Goal: Information Seeking & Learning: Learn about a topic

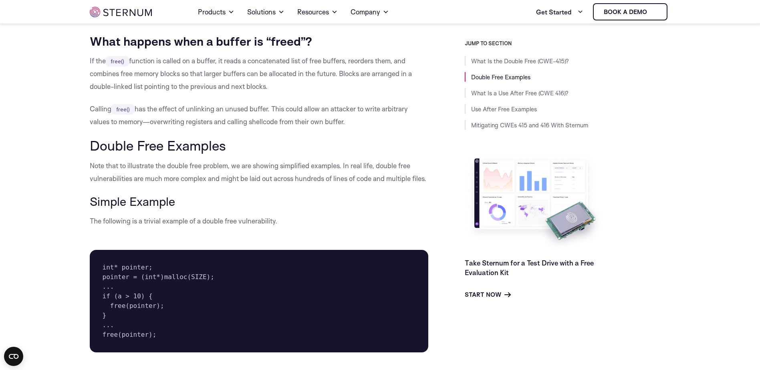
scroll to position [836, 0]
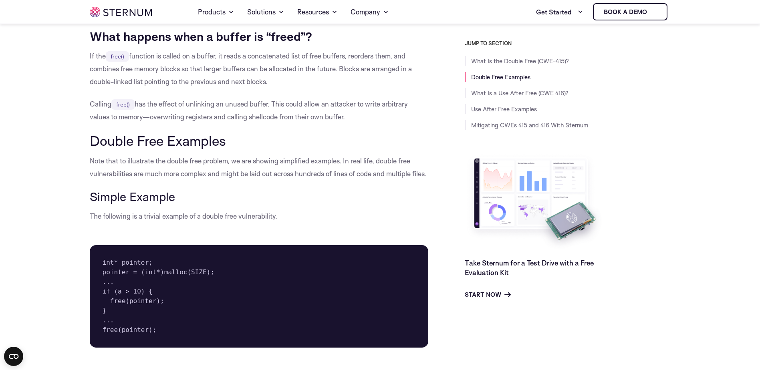
click at [262, 163] on p "Note that to illustrate the double free problem, we are showing simplified exam…" at bounding box center [259, 168] width 339 height 26
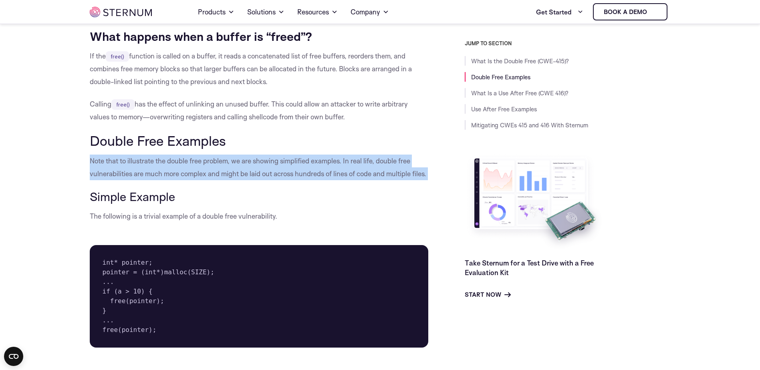
click at [262, 163] on p "Note that to illustrate the double free problem, we are showing simplified exam…" at bounding box center [259, 168] width 339 height 26
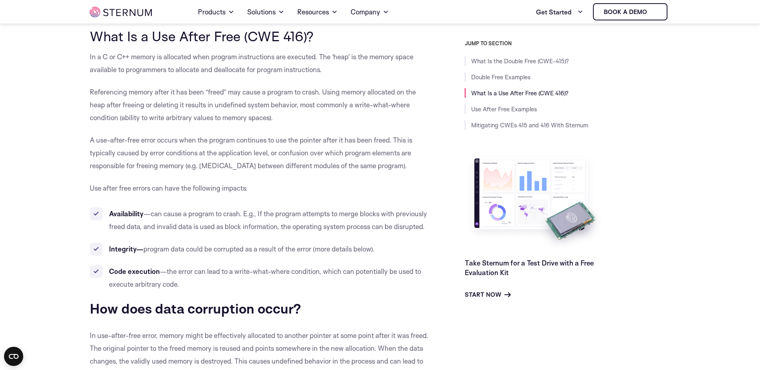
scroll to position [1436, 0]
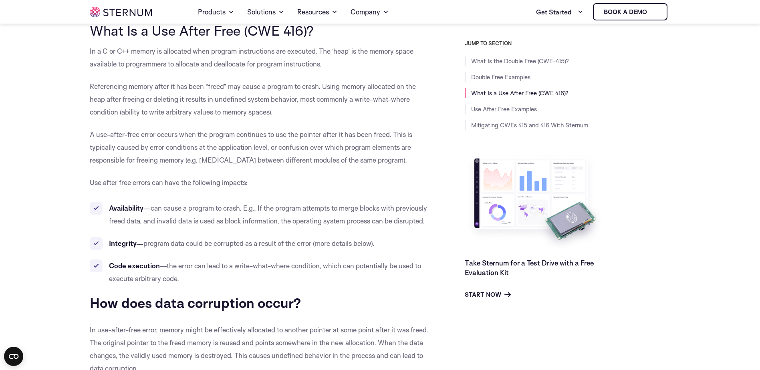
click at [229, 85] on p "Referencing memory after it has been “freed” may cause a program to crash. Usin…" at bounding box center [259, 99] width 339 height 38
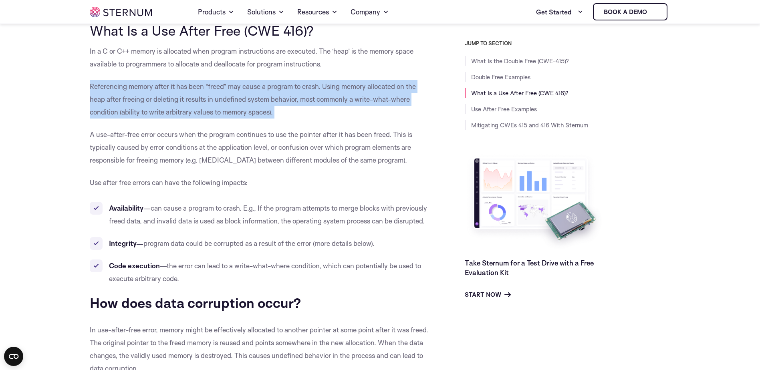
click at [229, 85] on p "Referencing memory after it has been “freed” may cause a program to crash. Usin…" at bounding box center [259, 99] width 339 height 38
drag, startPoint x: 229, startPoint y: 85, endPoint x: 230, endPoint y: 107, distance: 21.6
click at [229, 107] on p "Referencing memory after it has been “freed” may cause a program to crash. Usin…" at bounding box center [259, 99] width 339 height 38
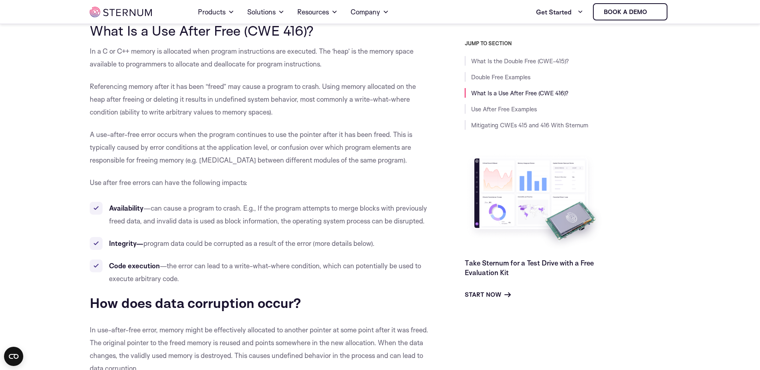
scroll to position [1477, 0]
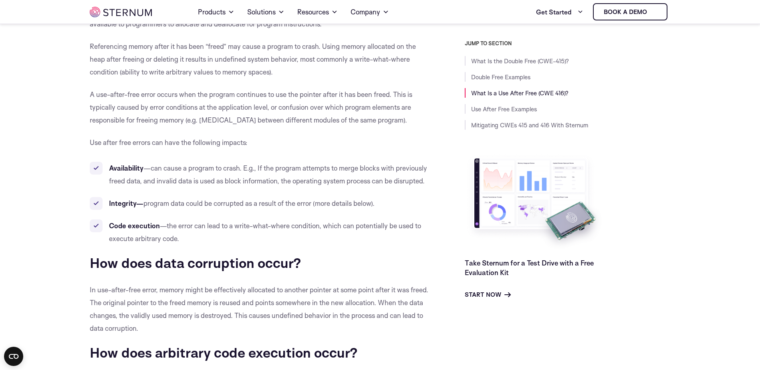
click at [232, 104] on p "A use-after-free error occurs when the program continues to use the pointer aft…" at bounding box center [259, 107] width 339 height 38
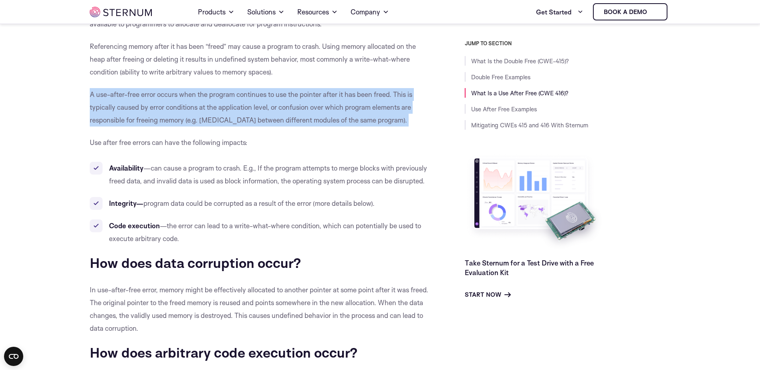
click at [232, 104] on p "A use-after-free error occurs when the program continues to use the pointer aft…" at bounding box center [259, 107] width 339 height 38
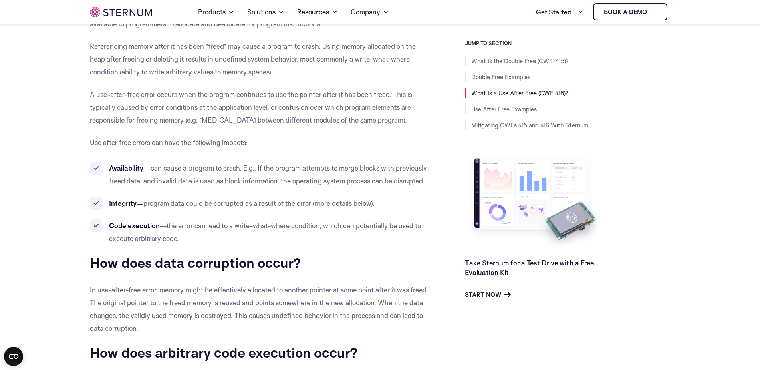
click at [232, 100] on p "A use-after-free error occurs when the program continues to use the pointer aft…" at bounding box center [259, 107] width 339 height 38
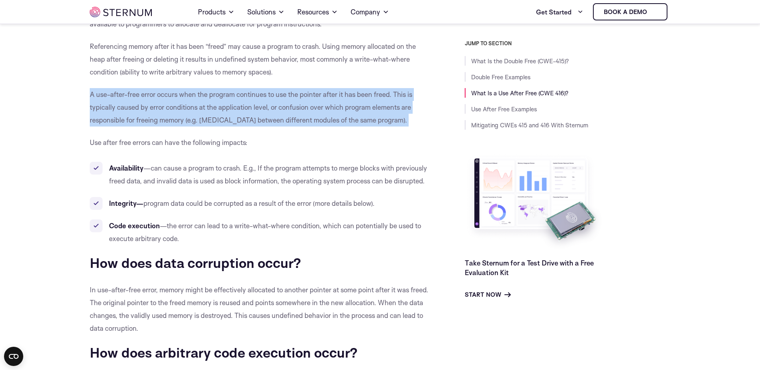
click at [232, 100] on p "A use-after-free error occurs when the program continues to use the pointer aft…" at bounding box center [259, 107] width 339 height 38
drag, startPoint x: 232, startPoint y: 100, endPoint x: 217, endPoint y: 109, distance: 17.7
click at [217, 110] on p "A use-after-free error occurs when the program continues to use the pointer aft…" at bounding box center [259, 107] width 339 height 38
click at [218, 109] on p "A use-after-free error occurs when the program continues to use the pointer aft…" at bounding box center [259, 107] width 339 height 38
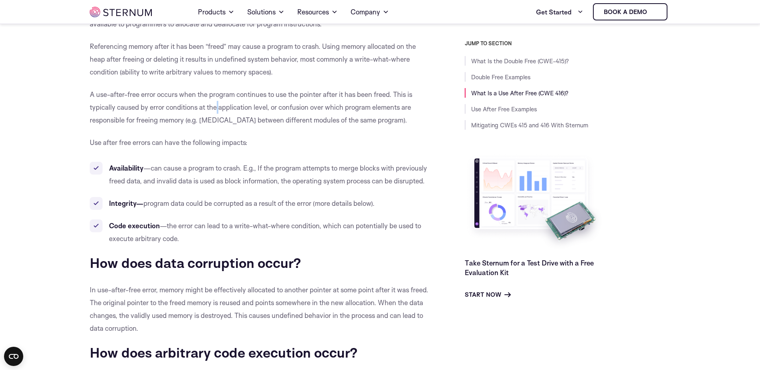
click at [218, 108] on p "A use-after-free error occurs when the program continues to use the pointer aft…" at bounding box center [259, 107] width 339 height 38
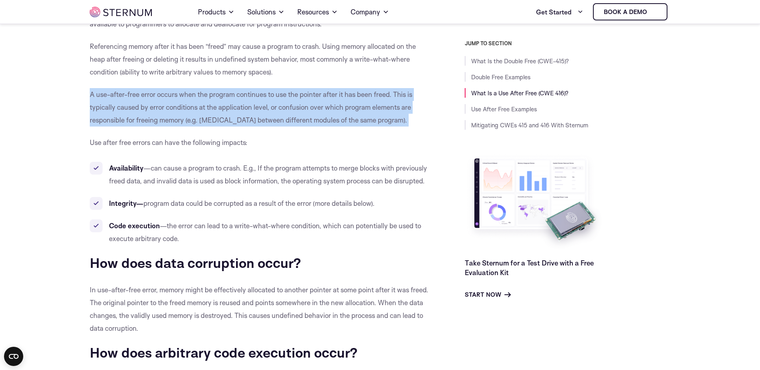
click at [218, 108] on p "A use-after-free error occurs when the program continues to use the pointer aft…" at bounding box center [259, 107] width 339 height 38
click at [219, 107] on p "A use-after-free error occurs when the program continues to use the pointer aft…" at bounding box center [259, 107] width 339 height 38
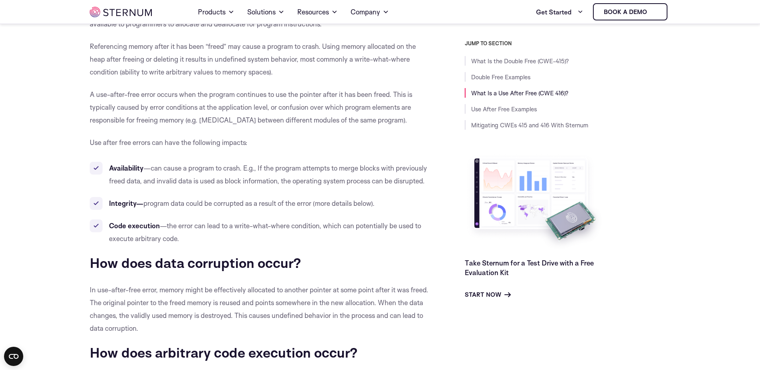
click at [203, 108] on p "A use-after-free error occurs when the program continues to use the pointer aft…" at bounding box center [259, 107] width 339 height 38
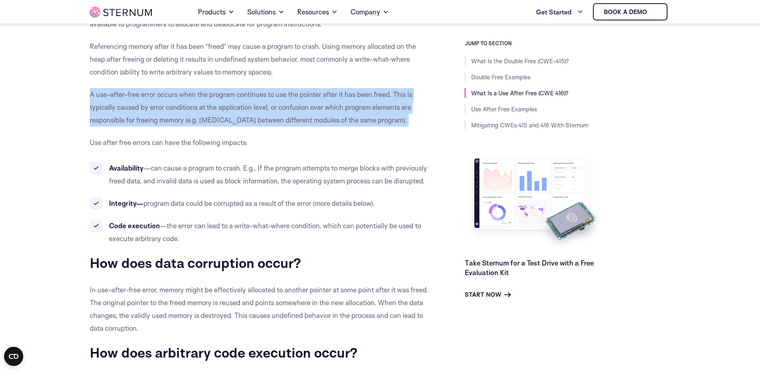
click at [203, 108] on p "A use-after-free error occurs when the program continues to use the pointer aft…" at bounding box center [259, 107] width 339 height 38
drag, startPoint x: 203, startPoint y: 108, endPoint x: 208, endPoint y: 117, distance: 9.9
click at [208, 117] on p "A use-after-free error occurs when the program continues to use the pointer aft…" at bounding box center [259, 107] width 339 height 38
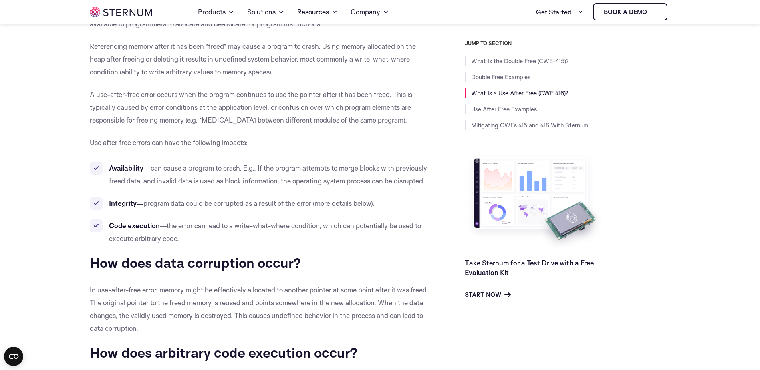
click at [208, 117] on p "A use-after-free error occurs when the program continues to use the pointer aft…" at bounding box center [259, 107] width 339 height 38
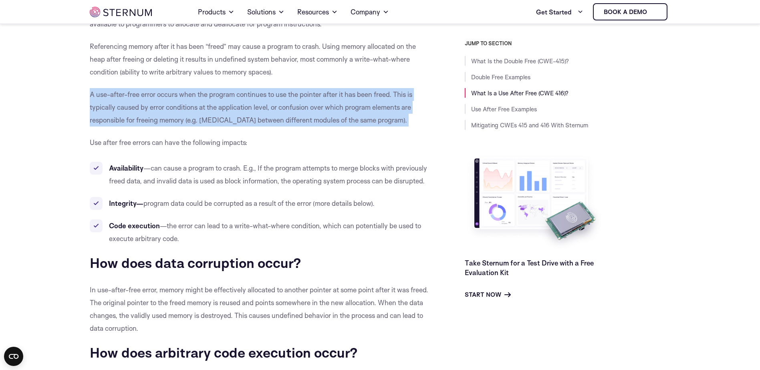
click at [208, 117] on p "A use-after-free error occurs when the program continues to use the pointer aft…" at bounding box center [259, 107] width 339 height 38
drag, startPoint x: 208, startPoint y: 117, endPoint x: 204, endPoint y: 119, distance: 4.5
click at [204, 119] on p "A use-after-free error occurs when the program continues to use the pointer aft…" at bounding box center [259, 107] width 339 height 38
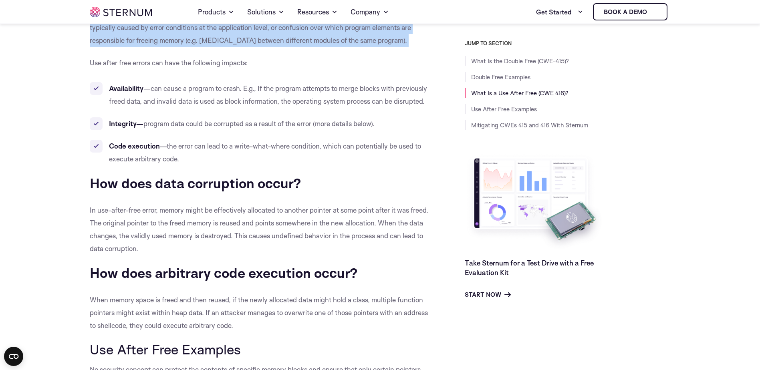
scroll to position [1557, 0]
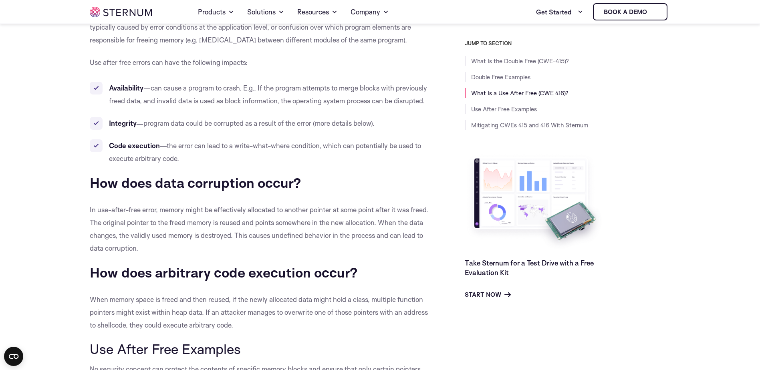
click at [201, 149] on ul "Availability —can cause a program to crash. E.g., If the program attempts to me…" at bounding box center [259, 123] width 339 height 83
click at [203, 161] on li "Code execution —the error can lead to a write-what-where condition, which can p…" at bounding box center [259, 152] width 339 height 26
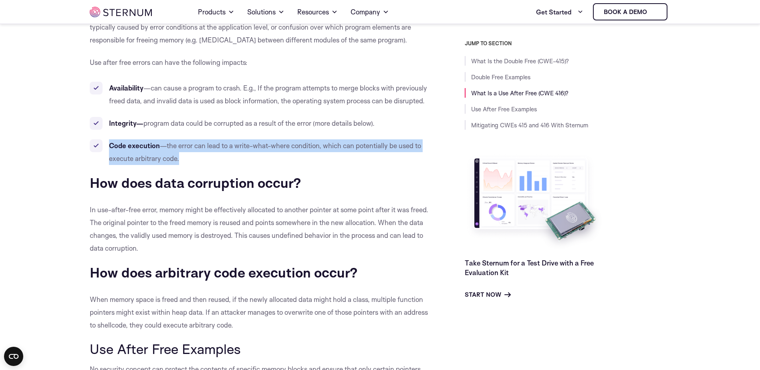
click at [203, 161] on li "Code execution —the error can lead to a write-what-where condition, which can p…" at bounding box center [259, 152] width 339 height 26
drag, startPoint x: 203, startPoint y: 161, endPoint x: 196, endPoint y: 157, distance: 7.5
click at [196, 157] on li "Code execution —the error can lead to a write-what-where condition, which can p…" at bounding box center [259, 152] width 339 height 26
drag, startPoint x: 196, startPoint y: 157, endPoint x: 196, endPoint y: 172, distance: 14.4
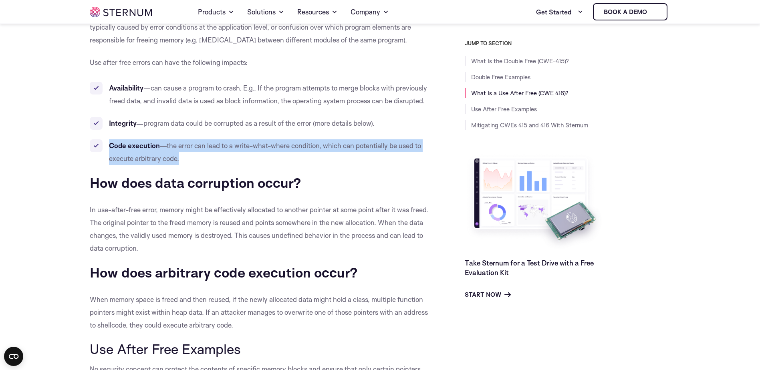
click at [196, 165] on li "Code execution —the error can lead to a write-what-where condition, which can p…" at bounding box center [259, 152] width 339 height 26
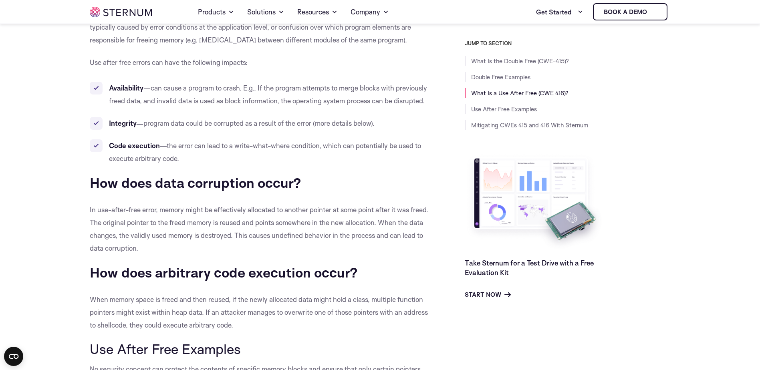
click at [194, 183] on div "Embedded devices running C code are often to exposed to two common security wea…" at bounding box center [259, 357] width 339 height 3439
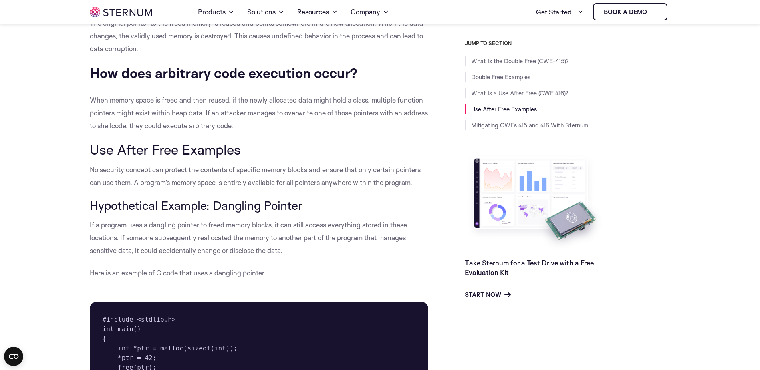
scroll to position [1757, 0]
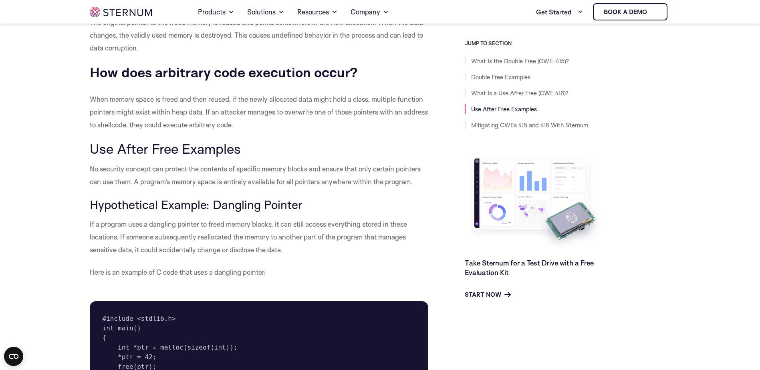
click at [196, 118] on p "When memory space is freed and then reused, if the newly allocated data might h…" at bounding box center [259, 112] width 339 height 38
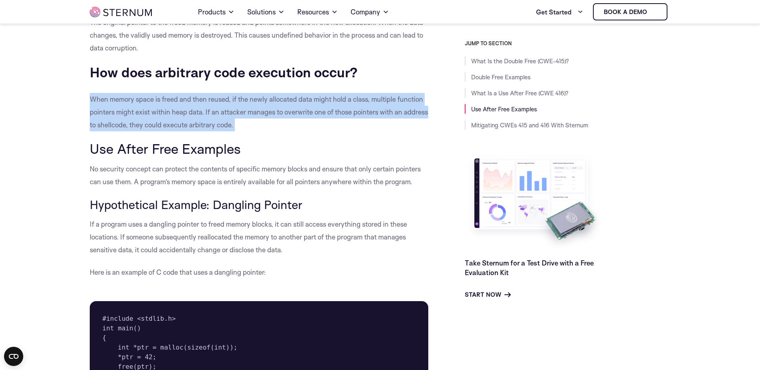
click at [196, 118] on p "When memory space is freed and then reused, if the newly allocated data might h…" at bounding box center [259, 112] width 339 height 38
drag, startPoint x: 196, startPoint y: 118, endPoint x: 183, endPoint y: 130, distance: 17.3
click at [183, 130] on p "When memory space is freed and then reused, if the newly allocated data might h…" at bounding box center [259, 112] width 339 height 38
